Goal: Register for event/course

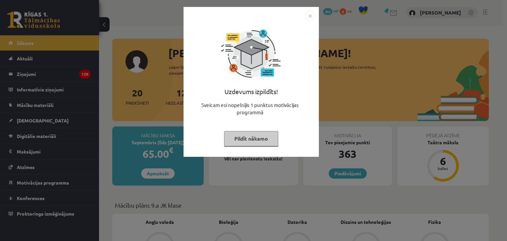
click at [308, 15] on img "Close" at bounding box center [310, 16] width 10 height 10
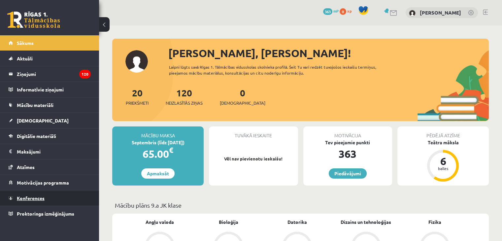
click at [45, 202] on link "Konferences" at bounding box center [50, 197] width 82 height 15
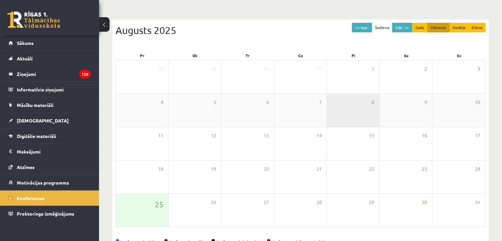
scroll to position [74, 0]
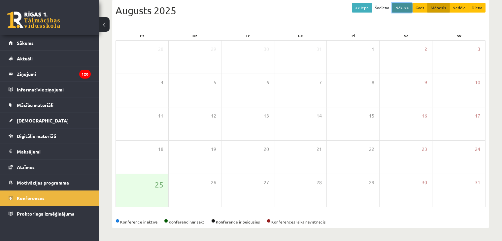
click at [401, 9] on button "Nāk. >>" at bounding box center [402, 8] width 20 height 10
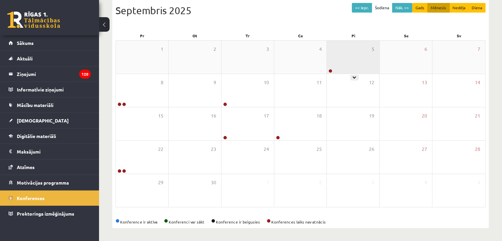
click at [360, 61] on div "5" at bounding box center [353, 57] width 52 height 33
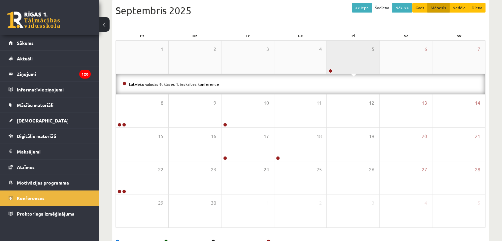
click at [344, 62] on div "5" at bounding box center [353, 57] width 52 height 33
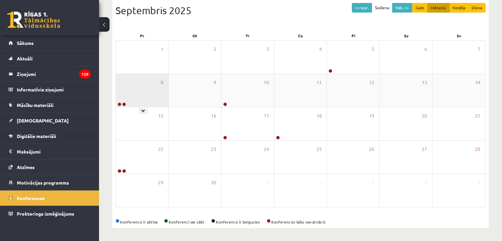
click at [158, 93] on div "8" at bounding box center [142, 90] width 52 height 33
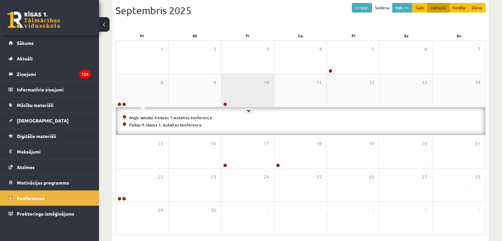
click at [246, 92] on div "10" at bounding box center [247, 90] width 52 height 33
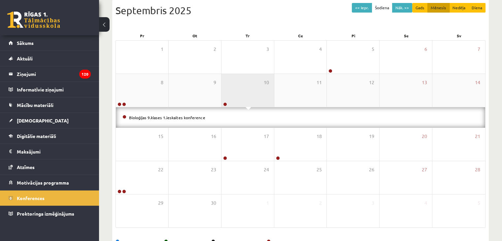
click at [246, 91] on div "10" at bounding box center [247, 90] width 52 height 33
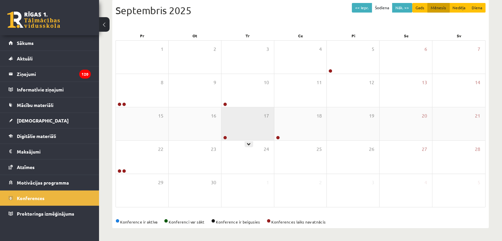
click at [235, 125] on div "17" at bounding box center [247, 123] width 52 height 33
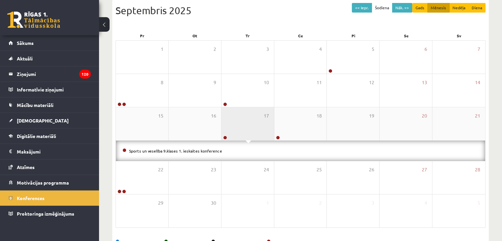
click at [235, 125] on div "17" at bounding box center [247, 123] width 52 height 33
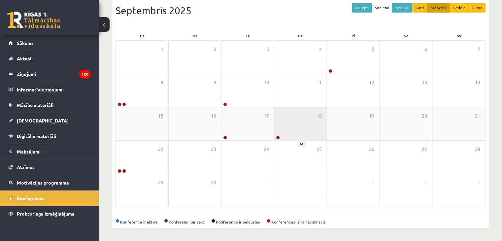
click at [302, 133] on div "18" at bounding box center [300, 123] width 52 height 33
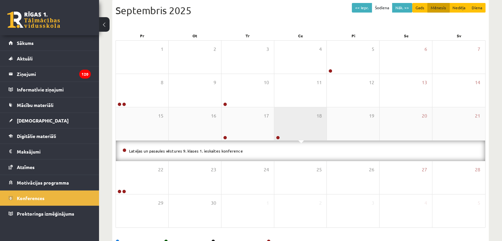
click at [302, 133] on div "18" at bounding box center [300, 123] width 52 height 33
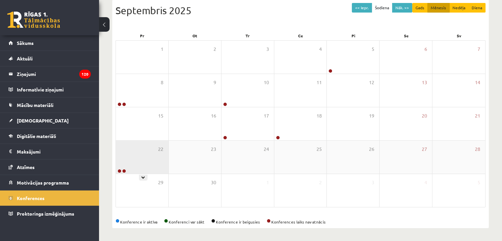
click at [139, 161] on div "22" at bounding box center [142, 157] width 52 height 33
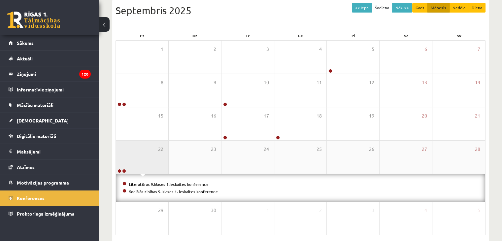
click at [139, 161] on div "22" at bounding box center [142, 157] width 52 height 33
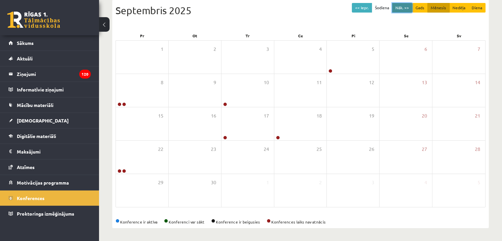
click at [400, 4] on button "Nāk. >>" at bounding box center [402, 8] width 20 height 10
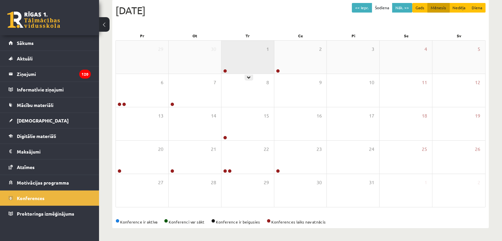
click at [243, 62] on div "1" at bounding box center [247, 57] width 52 height 33
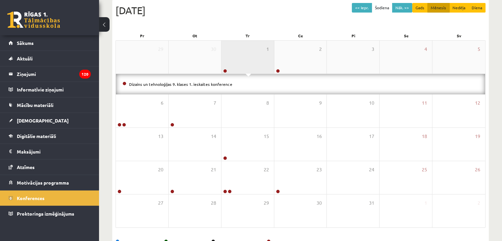
click at [244, 62] on div "1" at bounding box center [247, 57] width 52 height 33
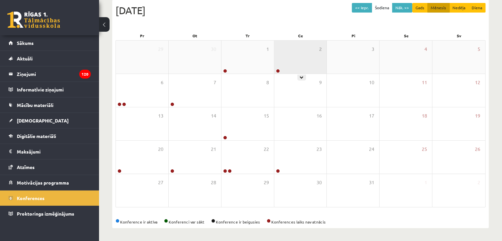
click at [295, 56] on div "2" at bounding box center [300, 57] width 52 height 33
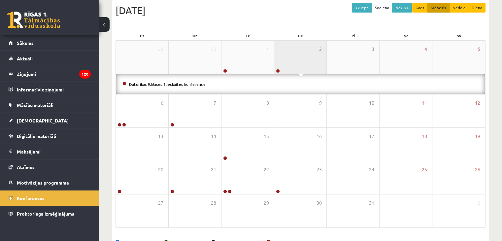
click at [295, 56] on div "2" at bounding box center [300, 57] width 52 height 33
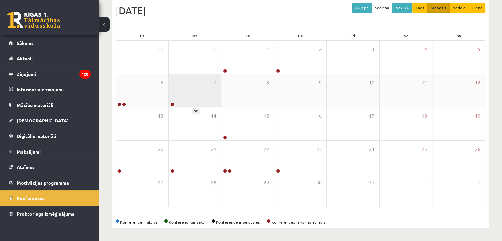
click at [182, 83] on div "7" at bounding box center [195, 90] width 52 height 33
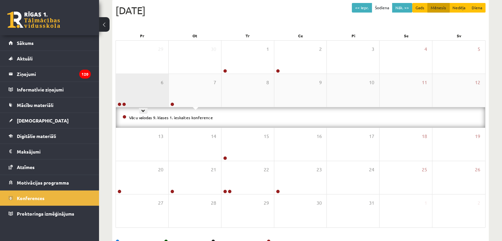
click at [168, 90] on div "6" at bounding box center [142, 90] width 52 height 33
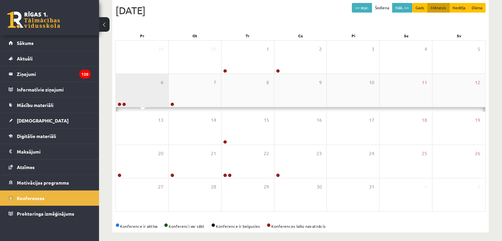
click at [141, 93] on div "6" at bounding box center [142, 90] width 52 height 33
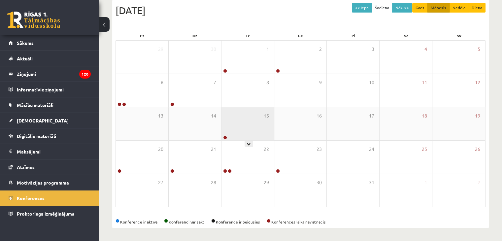
click at [251, 132] on div "15" at bounding box center [247, 123] width 52 height 33
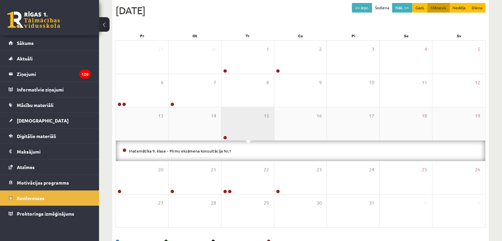
click at [250, 131] on div "15" at bounding box center [247, 123] width 52 height 33
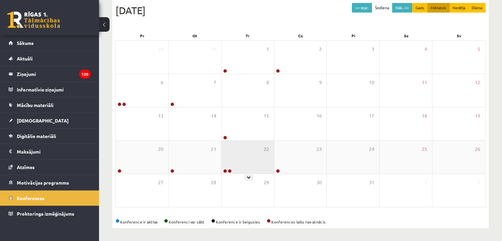
click at [238, 149] on div "22" at bounding box center [247, 157] width 52 height 33
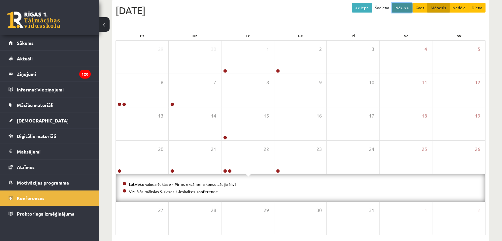
click at [404, 6] on button "Nāk. >>" at bounding box center [402, 8] width 20 height 10
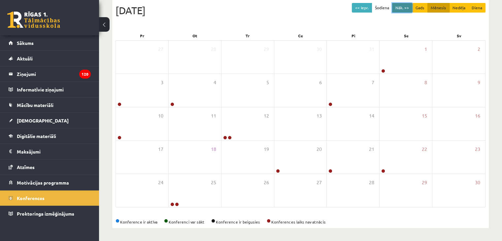
click at [408, 6] on button "Nāk. >>" at bounding box center [402, 8] width 20 height 10
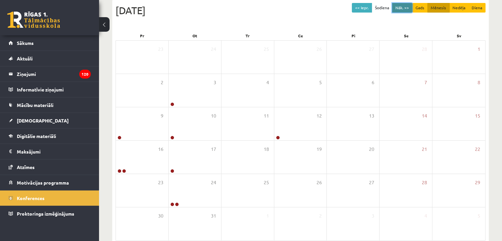
click at [408, 6] on button "Nāk. >>" at bounding box center [402, 8] width 20 height 10
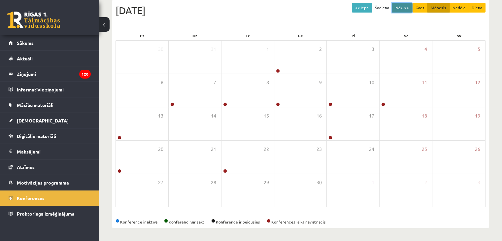
click at [407, 6] on button "Nāk. >>" at bounding box center [402, 8] width 20 height 10
click at [406, 6] on button "Nāk. >>" at bounding box center [402, 8] width 20 height 10
click at [363, 7] on button "<< Iepr." at bounding box center [362, 8] width 20 height 10
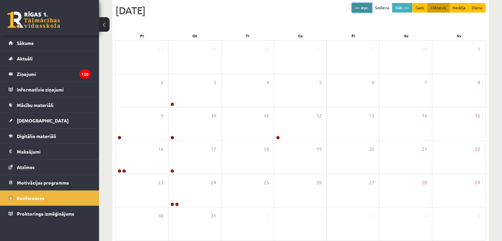
click at [363, 7] on button "<< Iepr." at bounding box center [362, 8] width 20 height 10
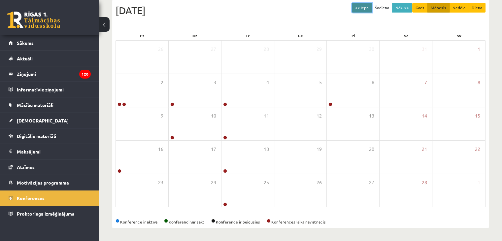
click at [363, 7] on button "<< Iepr." at bounding box center [362, 8] width 20 height 10
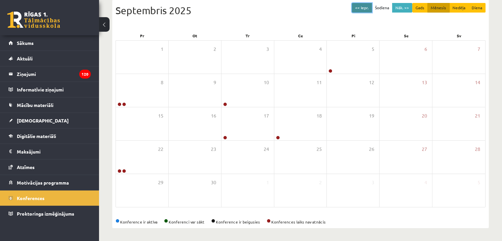
click at [363, 7] on button "<< Iepr." at bounding box center [362, 8] width 20 height 10
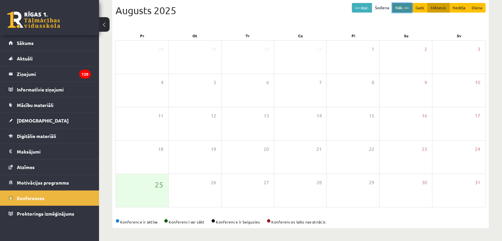
click at [408, 7] on button "Nāk. >>" at bounding box center [402, 8] width 20 height 10
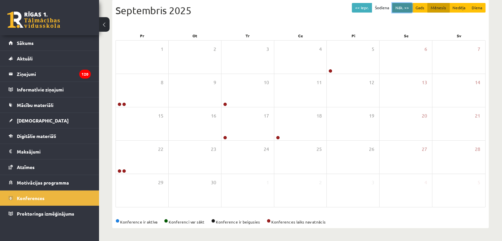
click at [405, 9] on button "Nāk. >>" at bounding box center [402, 8] width 20 height 10
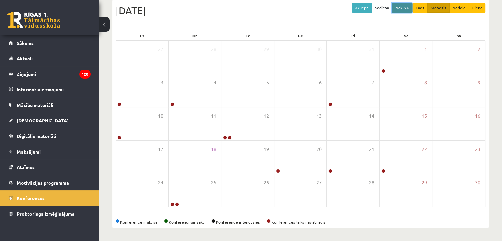
click at [405, 5] on button "Nāk. >>" at bounding box center [402, 8] width 20 height 10
click at [370, 7] on button "<< Iepr." at bounding box center [362, 8] width 20 height 10
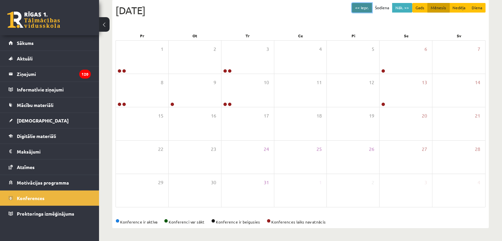
click at [370, 7] on button "<< Iepr." at bounding box center [362, 8] width 20 height 10
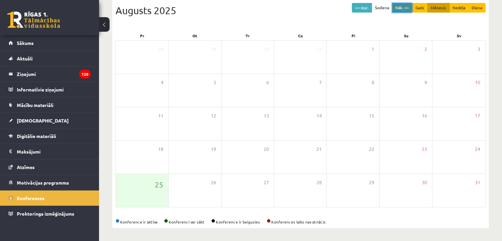
click at [410, 4] on button "Nāk. >>" at bounding box center [402, 8] width 20 height 10
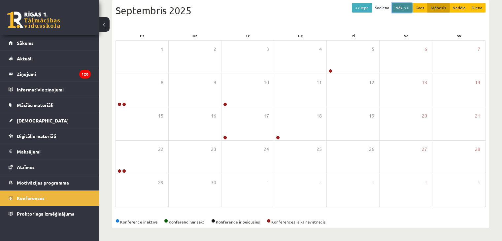
click at [407, 6] on button "Nāk. >>" at bounding box center [402, 8] width 20 height 10
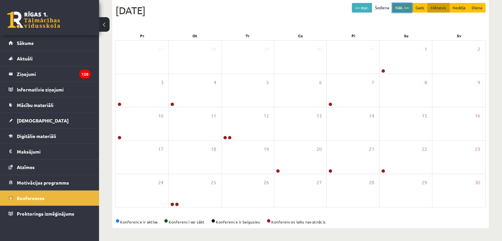
click at [407, 6] on button "Nāk. >>" at bounding box center [402, 8] width 20 height 10
click at [406, 6] on button "Nāk. >>" at bounding box center [402, 8] width 20 height 10
click at [406, 7] on button "Nāk. >>" at bounding box center [402, 8] width 20 height 10
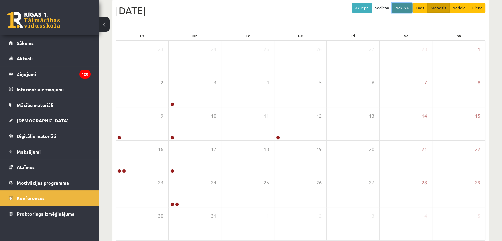
click at [406, 7] on button "Nāk. >>" at bounding box center [402, 8] width 20 height 10
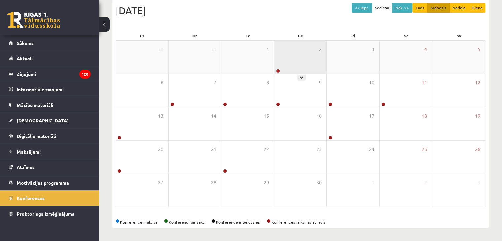
click at [284, 57] on div "2" at bounding box center [300, 57] width 52 height 33
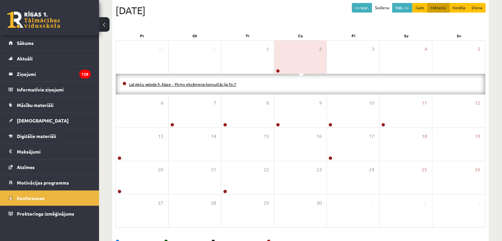
click at [170, 85] on link "Latviešu valoda 9. klase - Pirms eksāmena konsultācija Nr.7" at bounding box center [182, 83] width 107 height 5
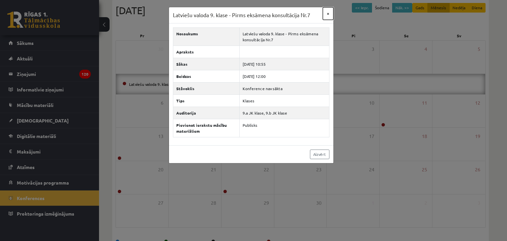
click at [323, 17] on button "×" at bounding box center [328, 13] width 11 height 13
